Goal: Transaction & Acquisition: Purchase product/service

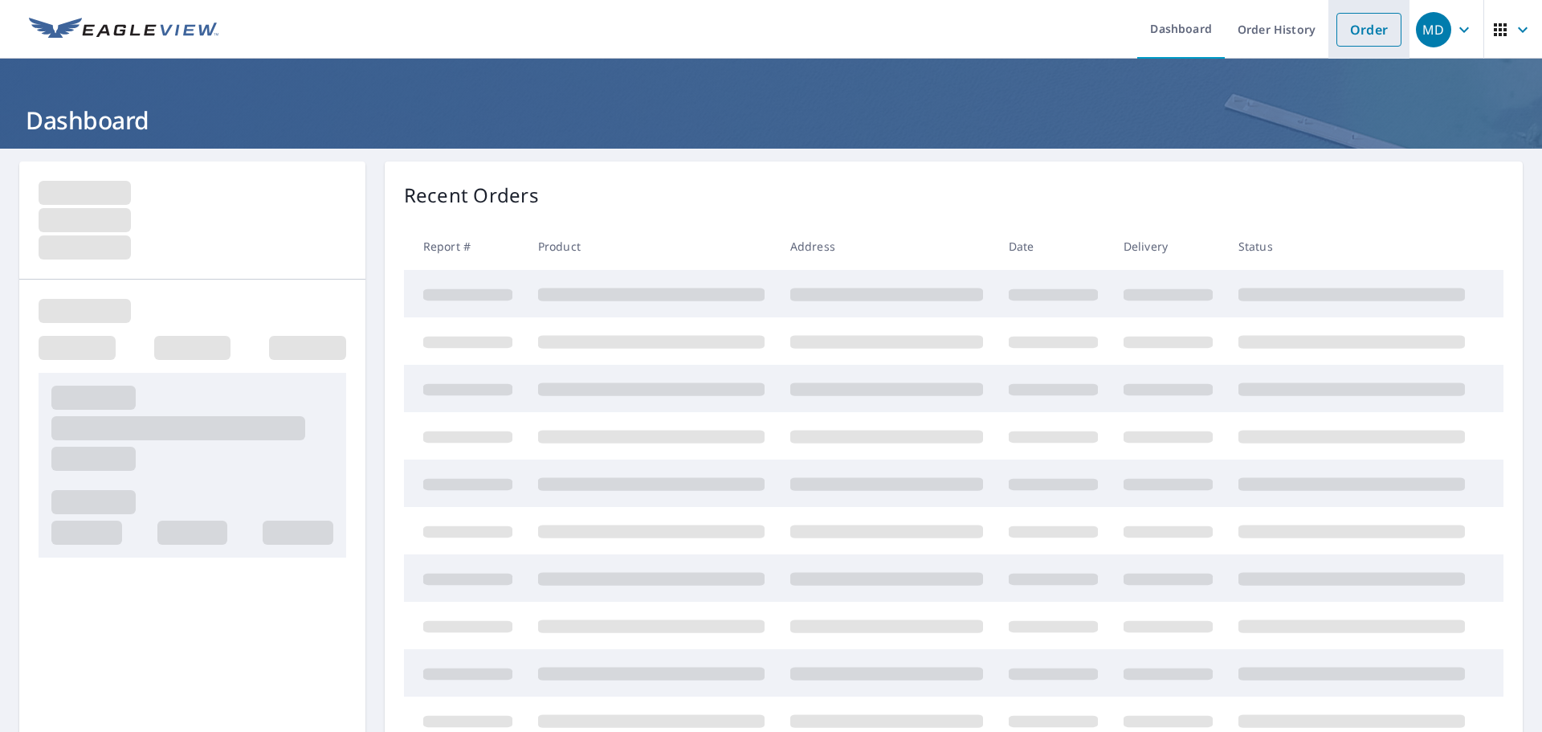
click at [1339, 29] on link "Order" at bounding box center [1369, 30] width 65 height 34
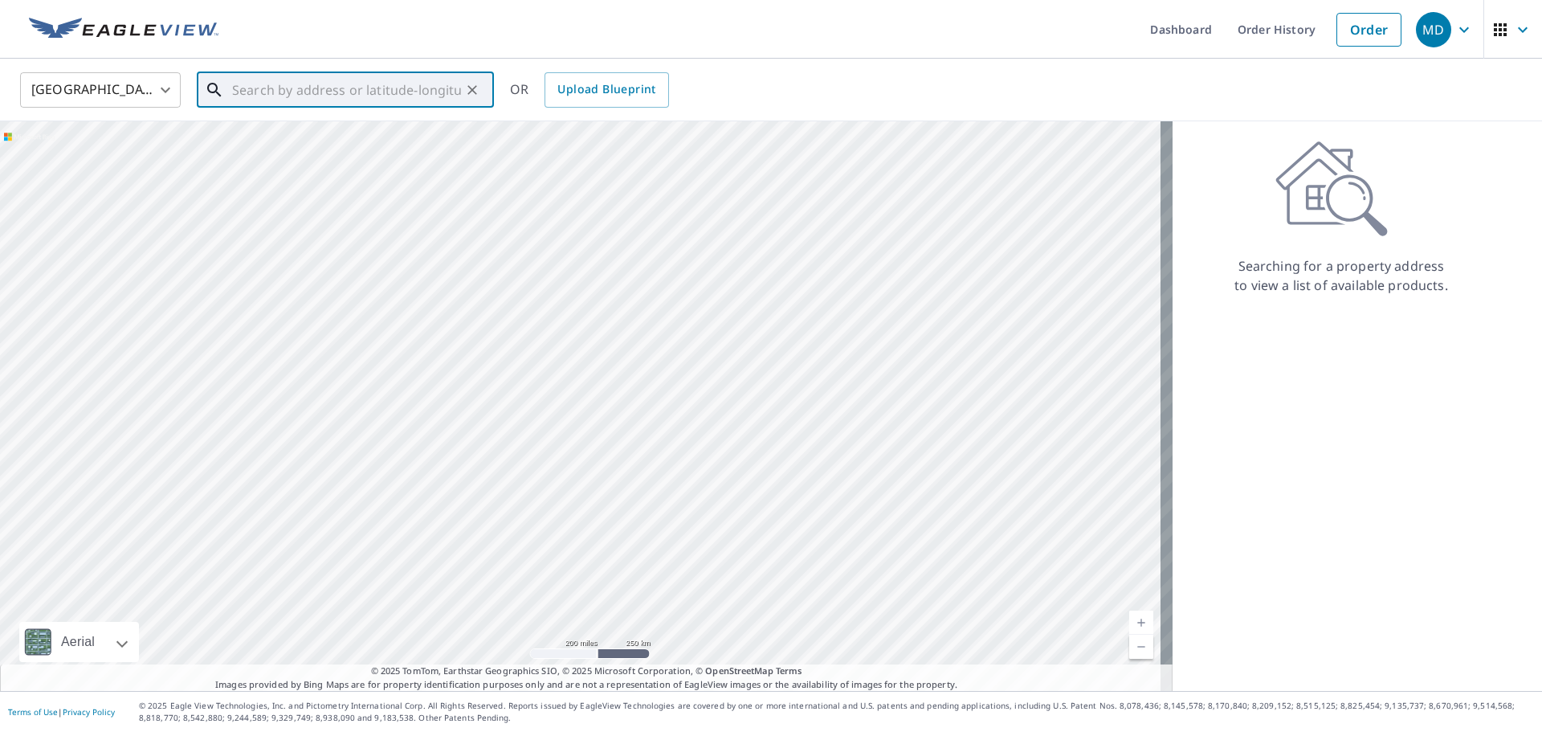
click at [291, 88] on input "text" at bounding box center [346, 89] width 229 height 45
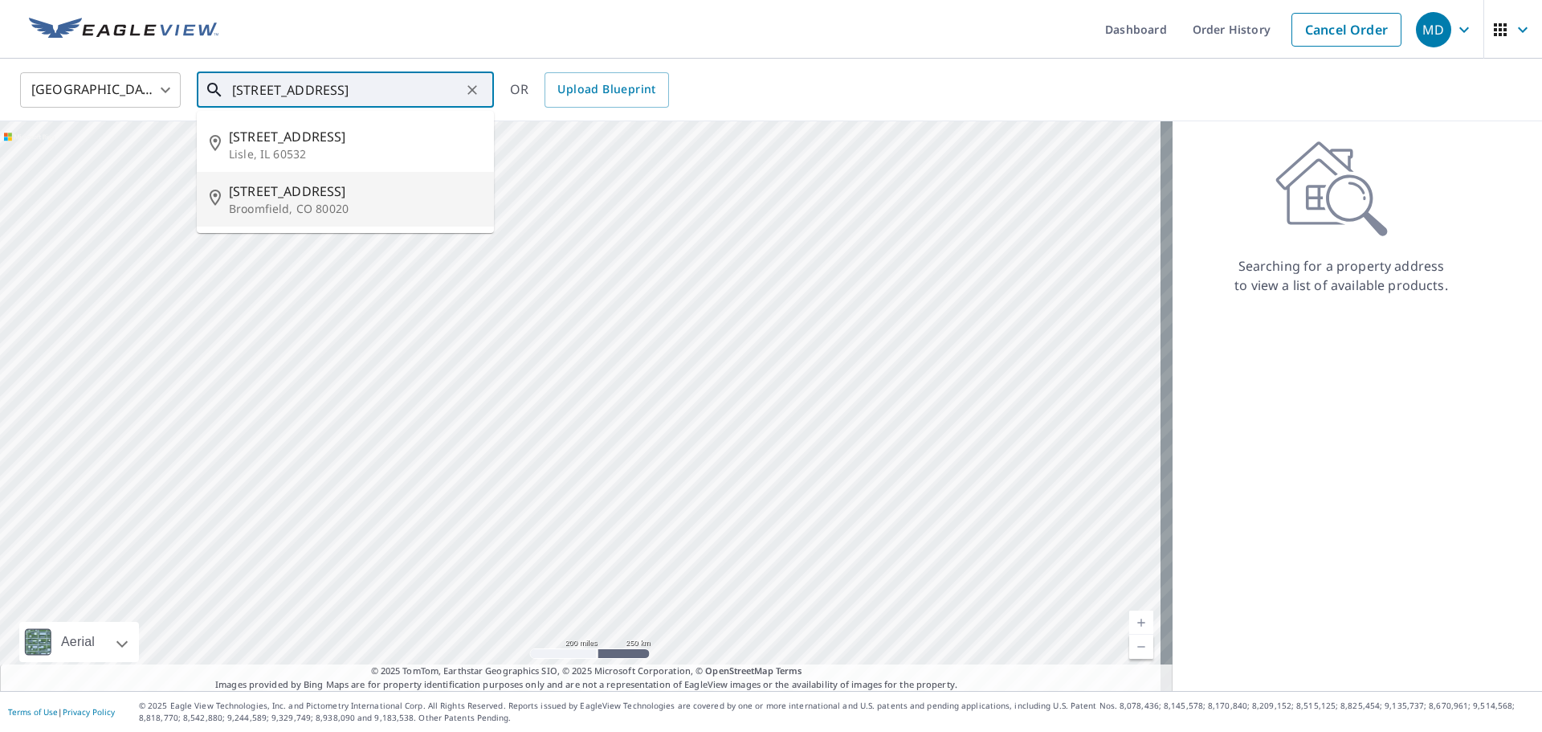
click at [389, 191] on span "[STREET_ADDRESS]" at bounding box center [355, 191] width 252 height 19
type input "[STREET_ADDRESS]"
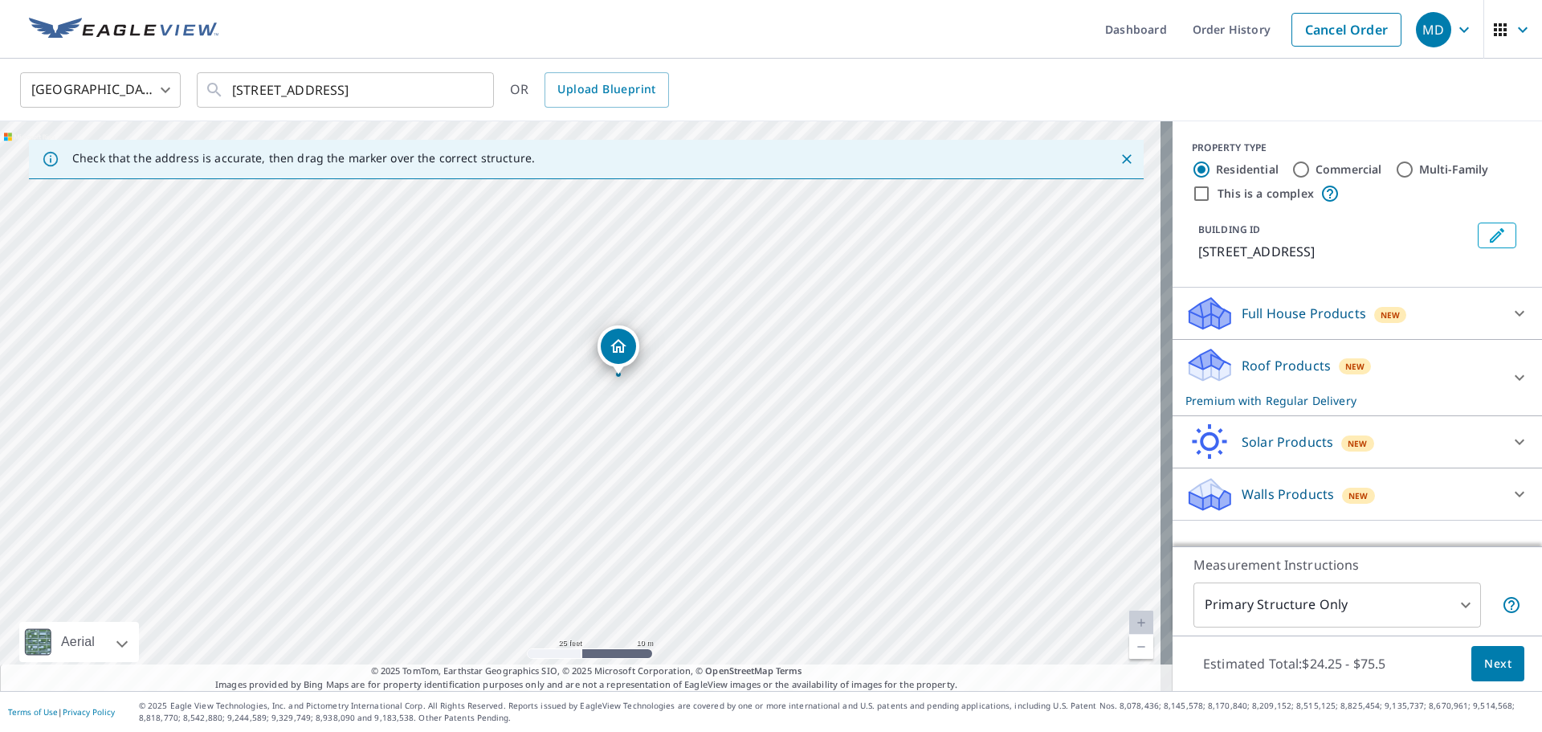
click at [1309, 611] on body "MD MD Dashboard Order History Cancel Order MD [GEOGRAPHIC_DATA] [GEOGRAPHIC_DAT…" at bounding box center [771, 366] width 1542 height 732
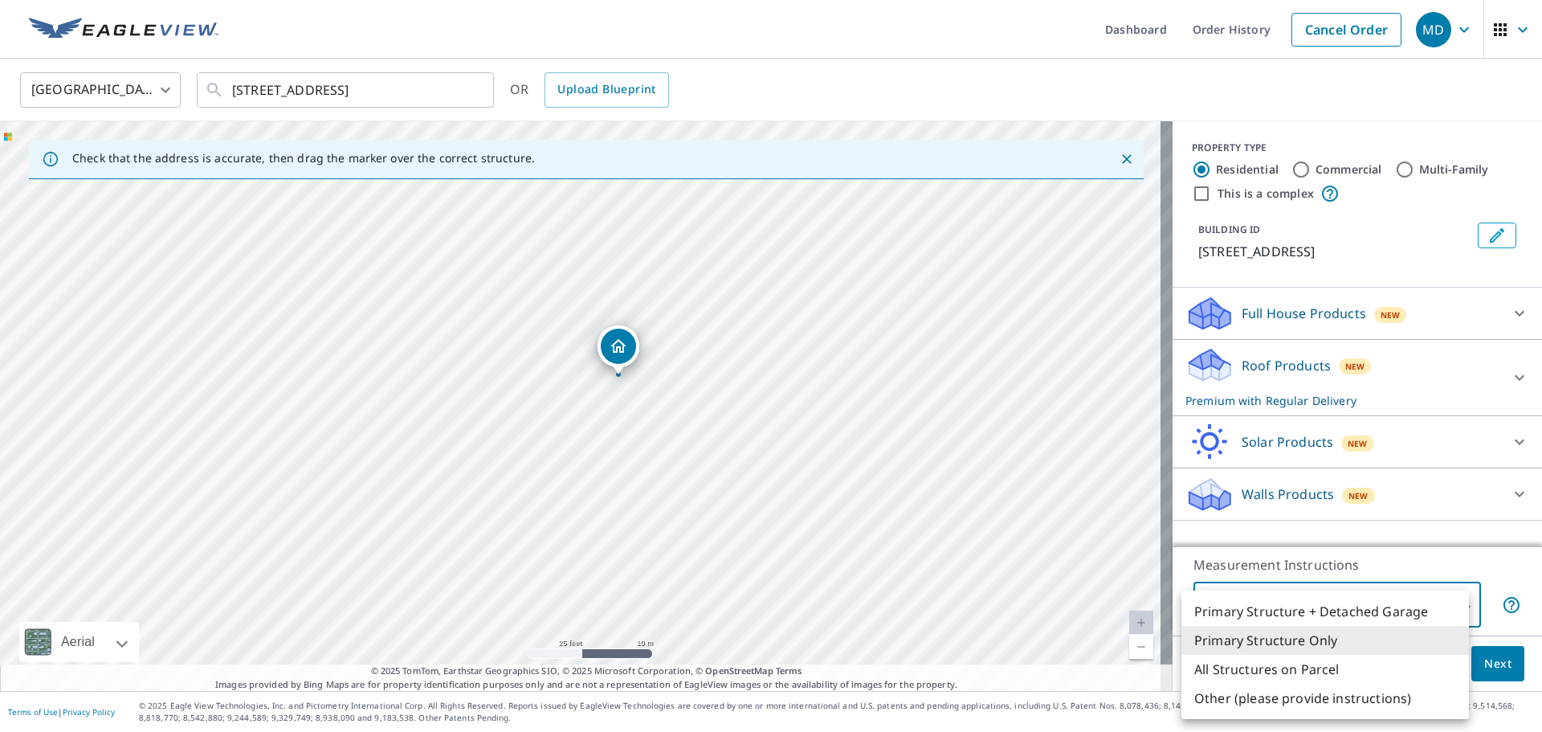
click at [1350, 606] on li "Primary Structure + Detached Garage" at bounding box center [1326, 611] width 288 height 29
type input "1"
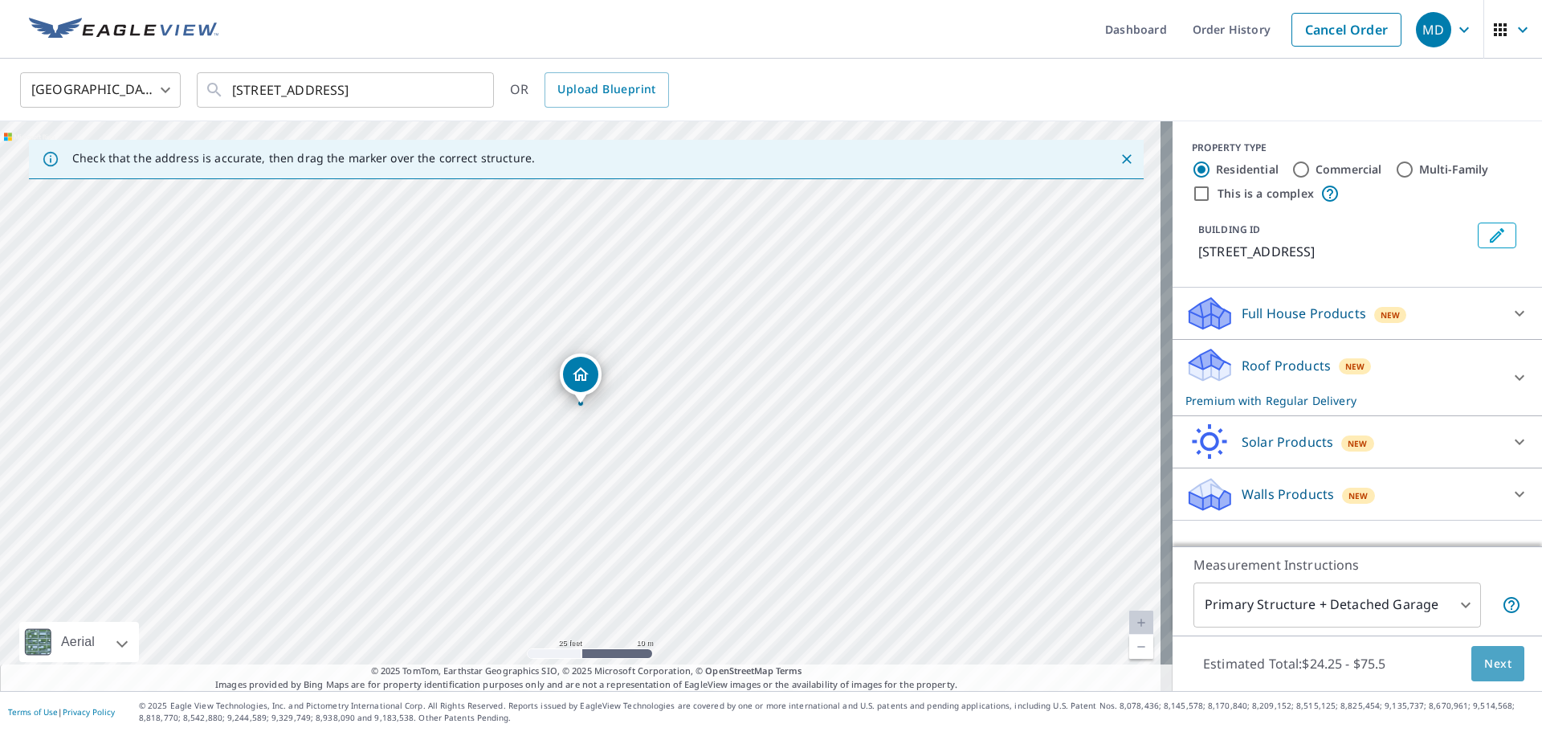
click at [1493, 660] on span "Next" at bounding box center [1498, 664] width 27 height 20
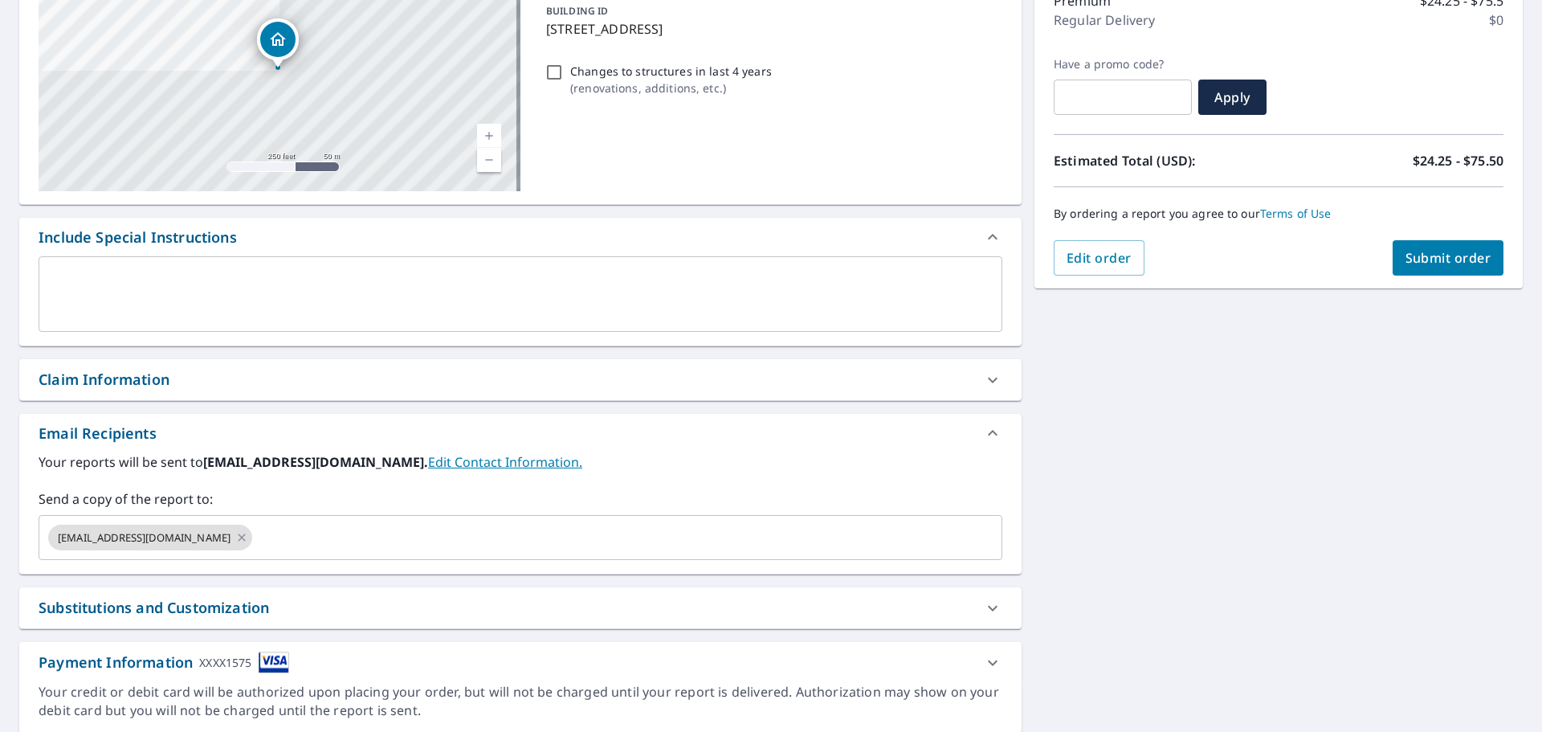
scroll to position [241, 0]
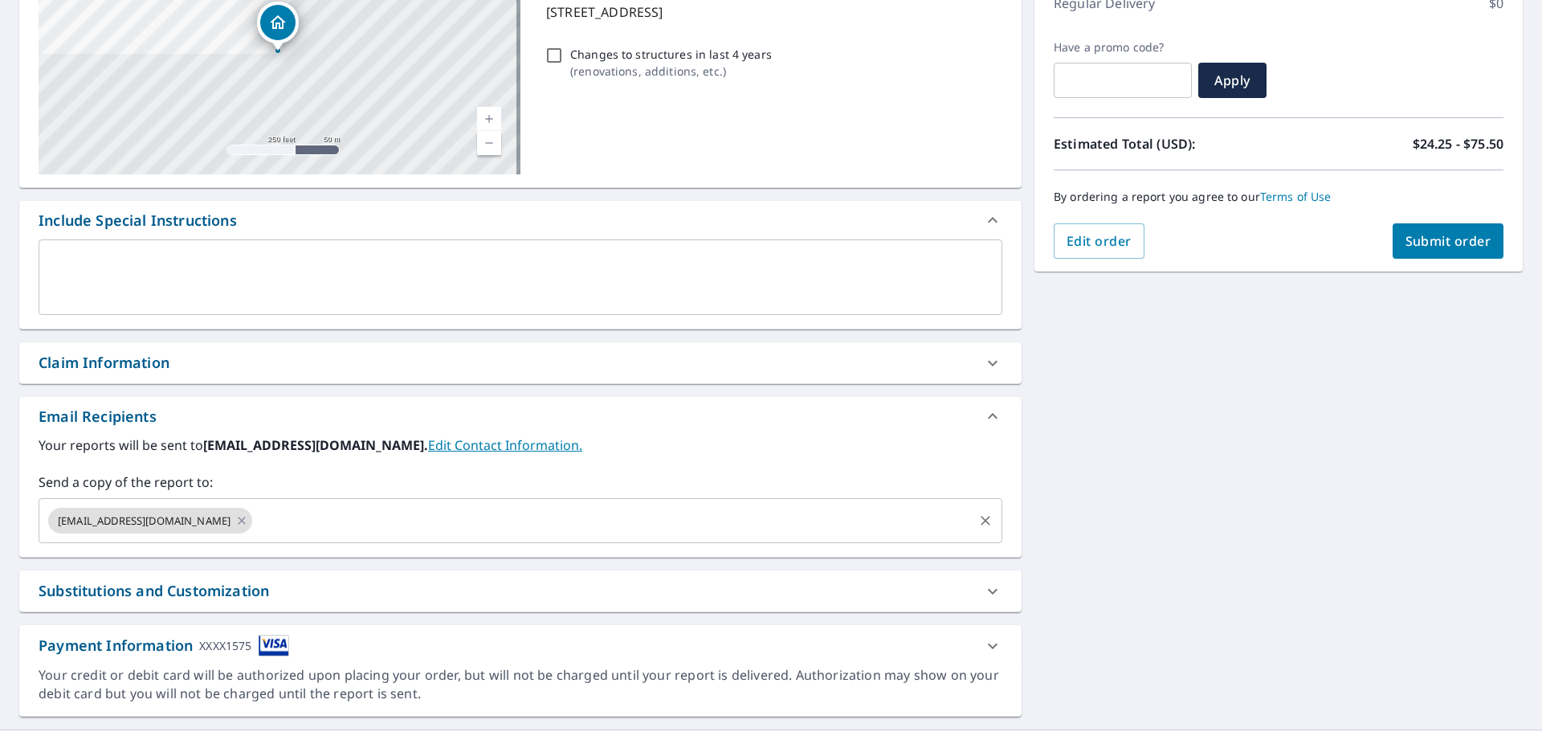
click at [311, 532] on input "text" at bounding box center [613, 520] width 717 height 31
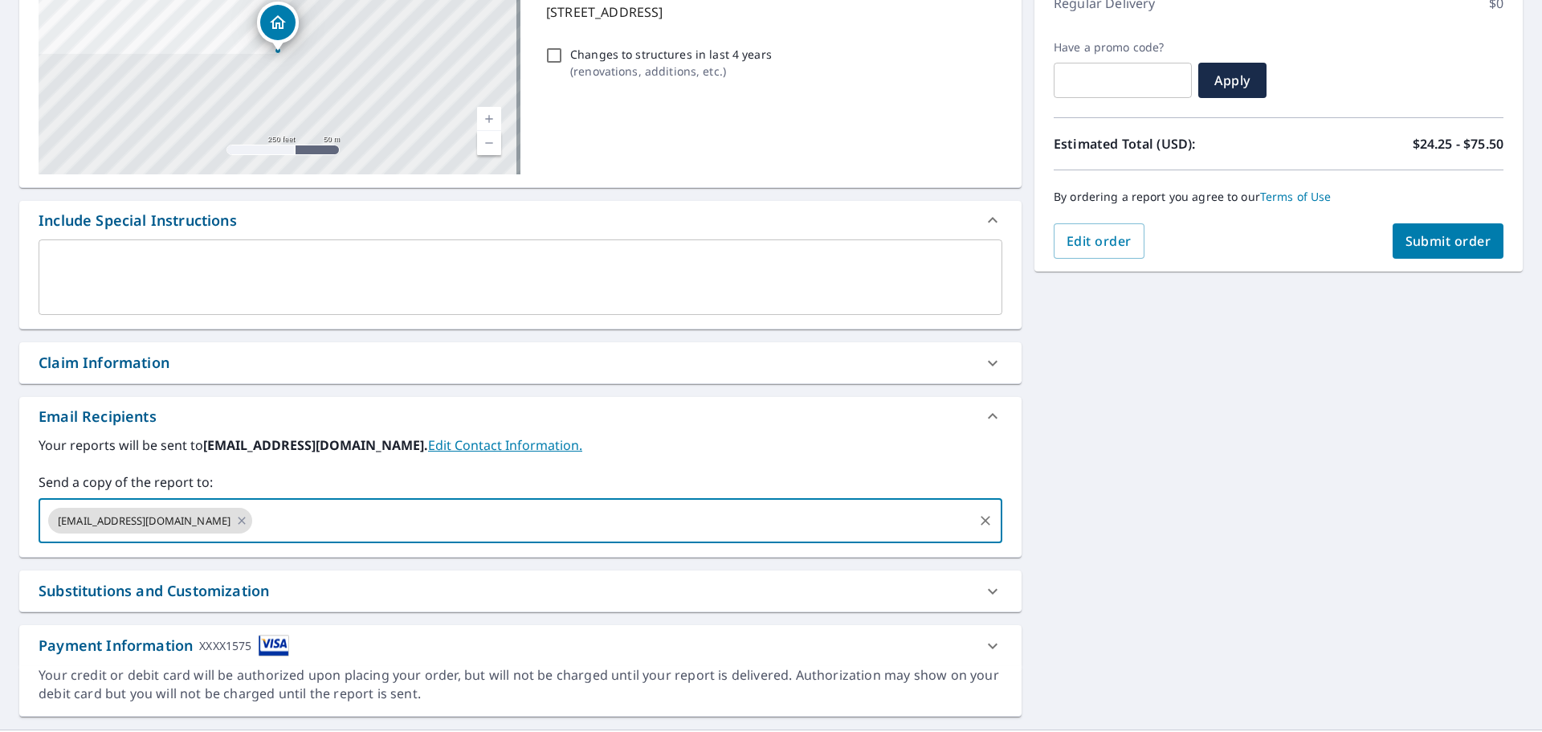
paste input "[EMAIL_ADDRESS][DOMAIN_NAME]"
type input "[EMAIL_ADDRESS][DOMAIN_NAME]"
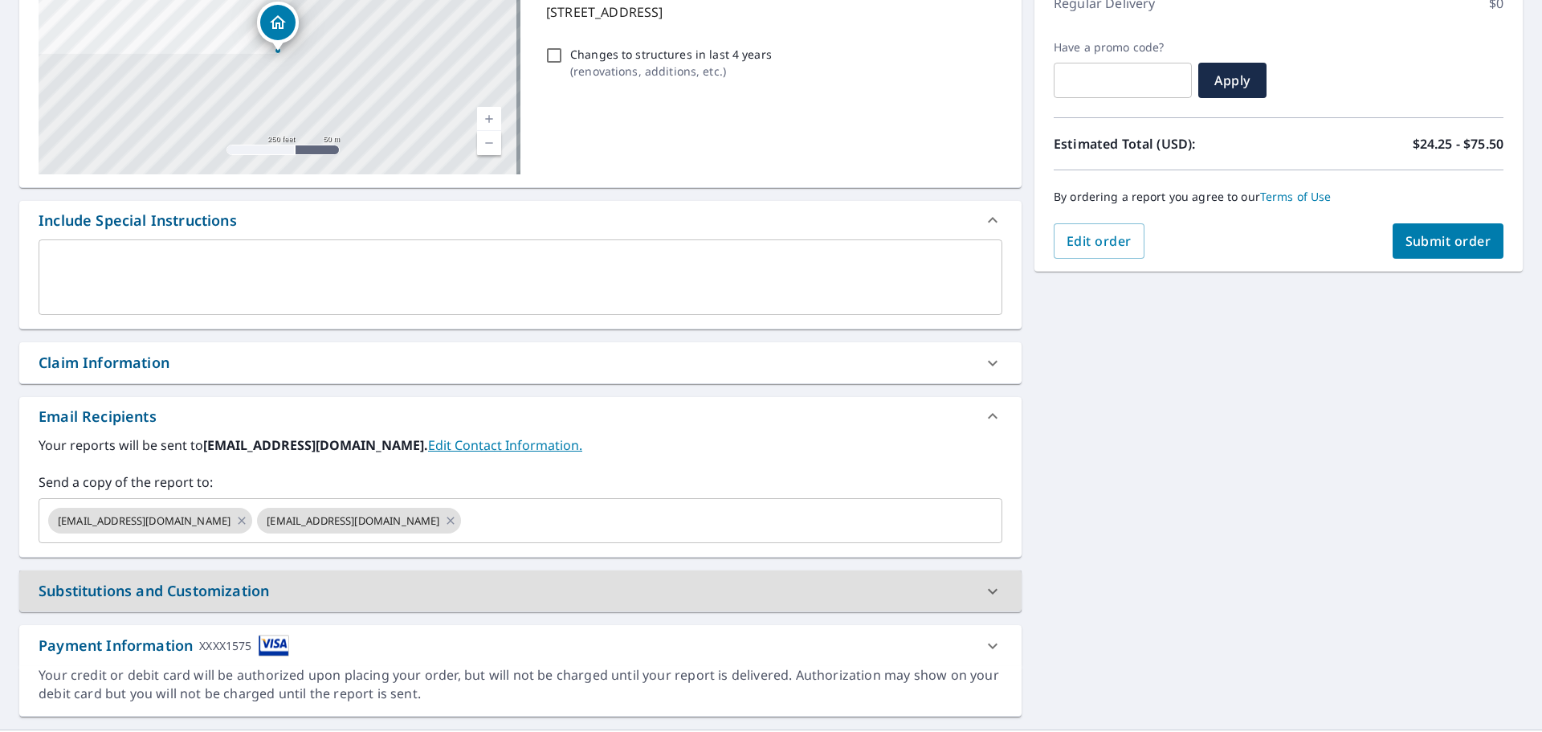
click at [1435, 242] on span "Submit order" at bounding box center [1449, 241] width 86 height 18
checkbox input "true"
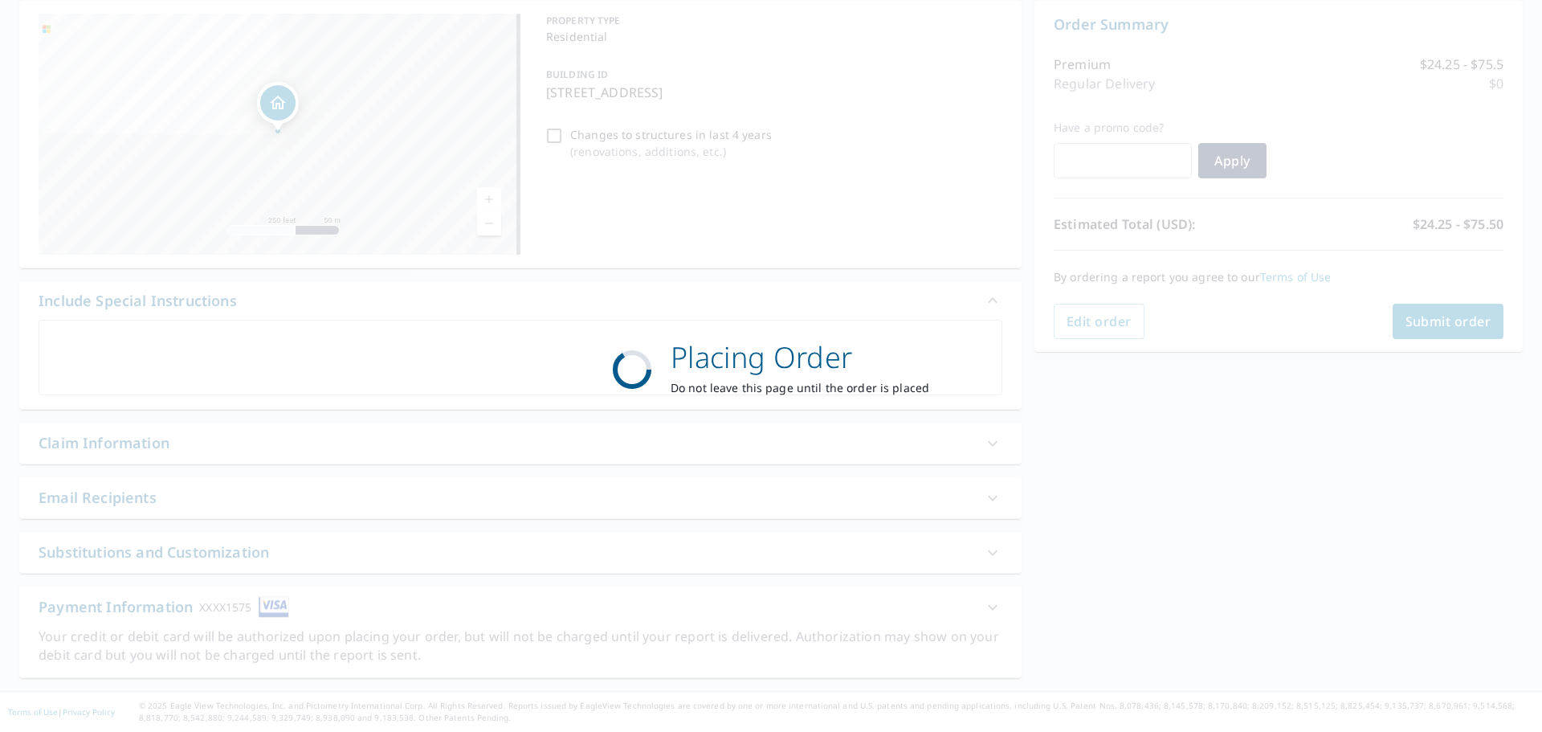
scroll to position [161, 0]
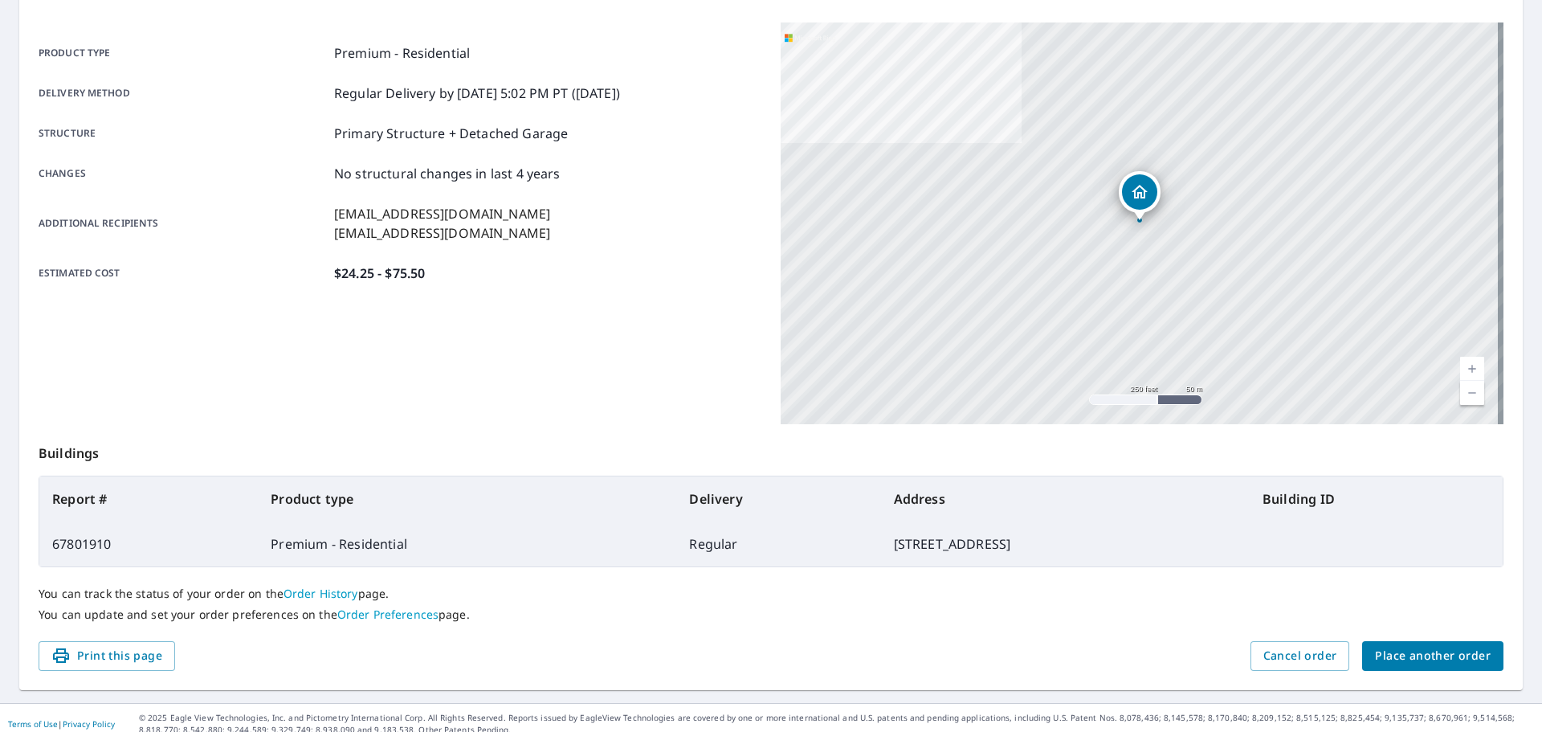
scroll to position [214, 0]
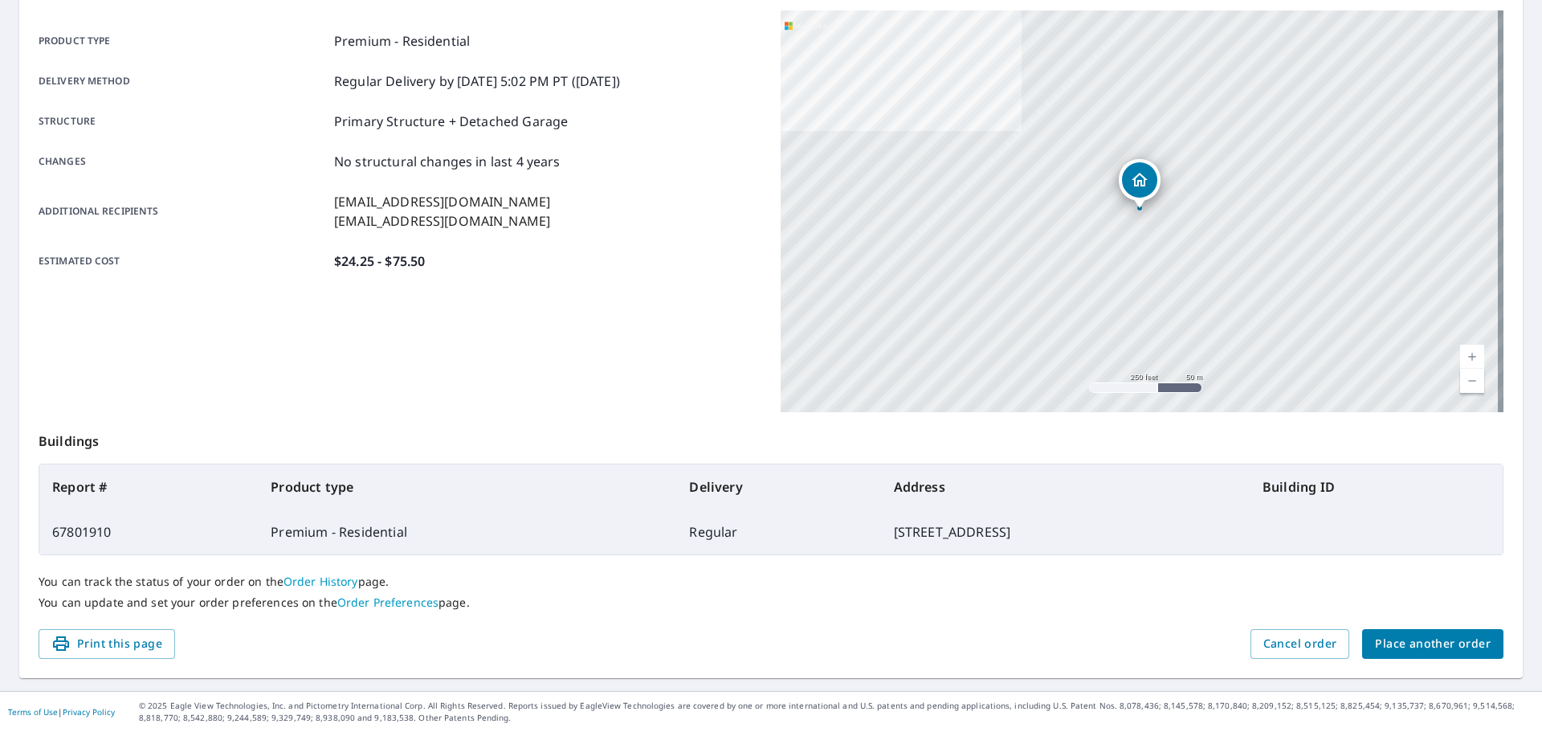
drag, startPoint x: 1418, startPoint y: 639, endPoint x: 1258, endPoint y: 583, distance: 169.5
click at [1258, 583] on div "Order details Product type Premium - Residential Delivery method Regular Delive…" at bounding box center [771, 313] width 1504 height 730
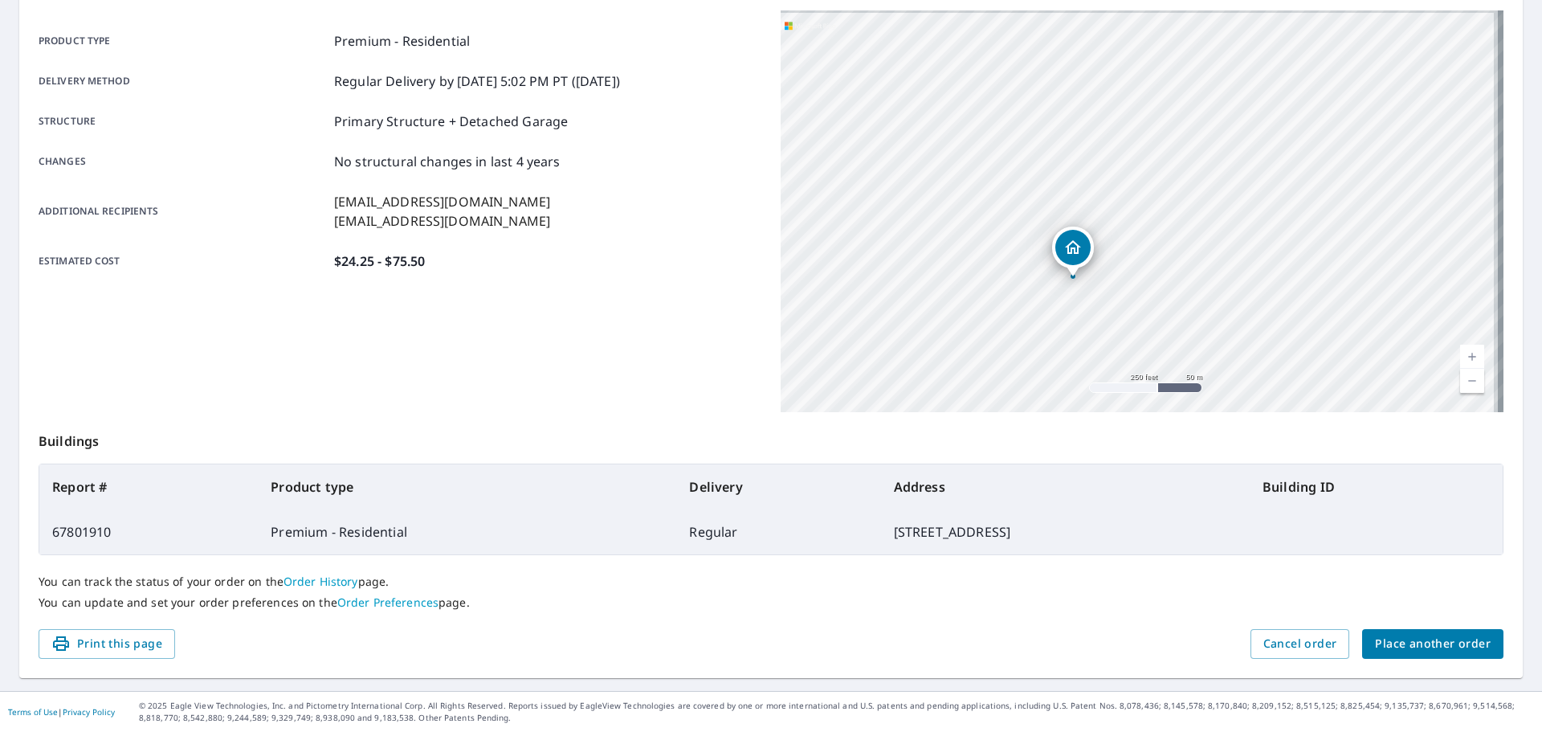
drag, startPoint x: 1046, startPoint y: 252, endPoint x: 1001, endPoint y: 284, distance: 54.8
click at [1001, 284] on div "[STREET_ADDRESS]" at bounding box center [1142, 211] width 723 height 402
drag, startPoint x: 1099, startPoint y: 282, endPoint x: 886, endPoint y: 200, distance: 228.1
click at [886, 200] on div "[STREET_ADDRESS]" at bounding box center [1142, 211] width 723 height 402
drag, startPoint x: 931, startPoint y: 198, endPoint x: 892, endPoint y: 178, distance: 43.1
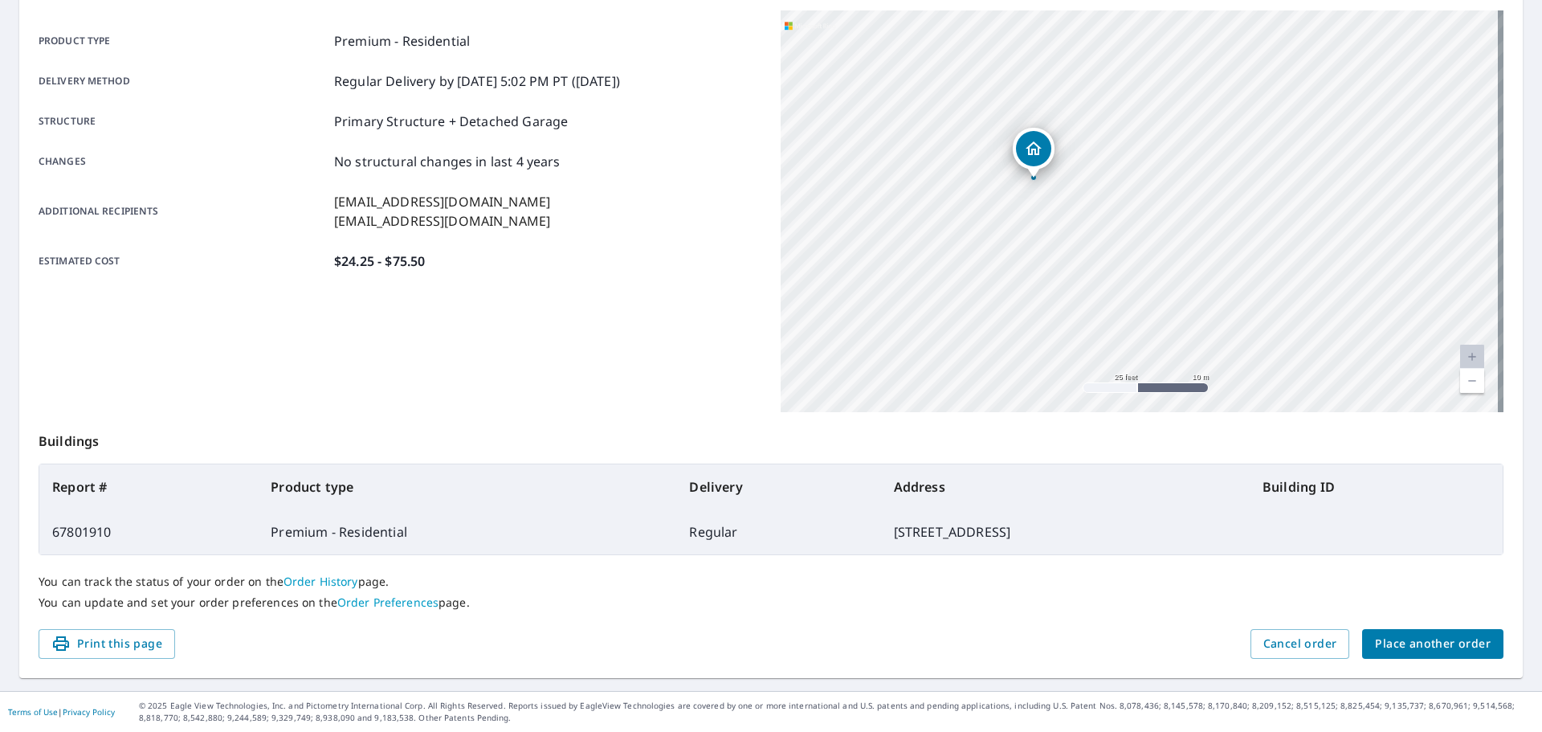
click at [892, 178] on div "[STREET_ADDRESS]" at bounding box center [1142, 211] width 723 height 402
